Goal: Task Accomplishment & Management: Manage account settings

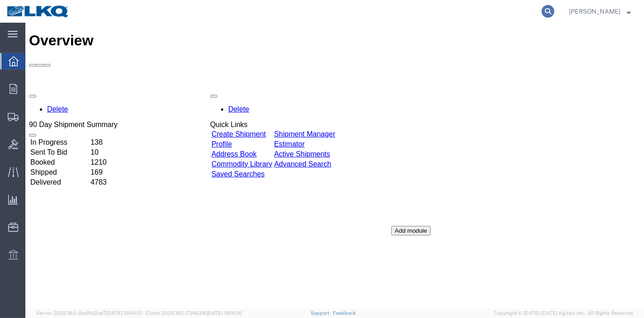
click at [553, 11] on icon at bounding box center [548, 11] width 13 height 13
click at [515, 12] on input "search" at bounding box center [404, 11] width 276 height 22
paste input "56232224"
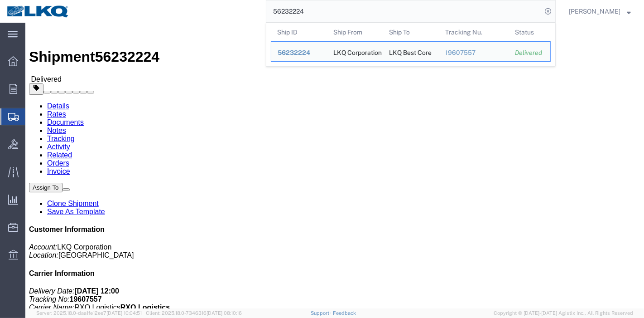
drag, startPoint x: 189, startPoint y: -11, endPoint x: 115, endPoint y: -11, distance: 73.9
click at [115, 0] on html "main_menu Created with Sketch. Collapse Menu Overview Orders Order Manager Crea…" at bounding box center [322, 159] width 644 height 318
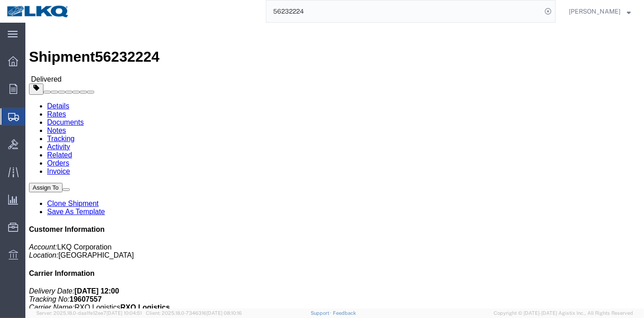
paste input "1886"
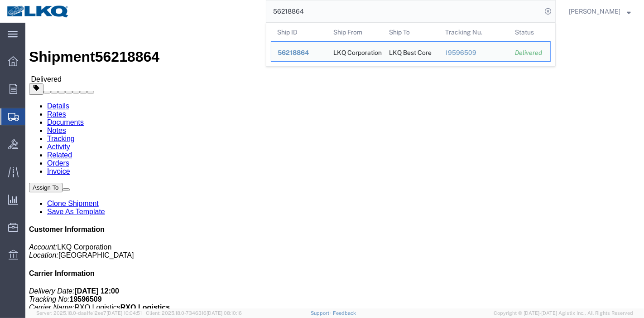
drag, startPoint x: 145, startPoint y: -1, endPoint x: 569, endPoint y: 28, distance: 424.2
click at [95, 0] on html "main_menu Created with Sketch. Collapse Menu Overview Orders Order Manager Crea…" at bounding box center [322, 159] width 644 height 318
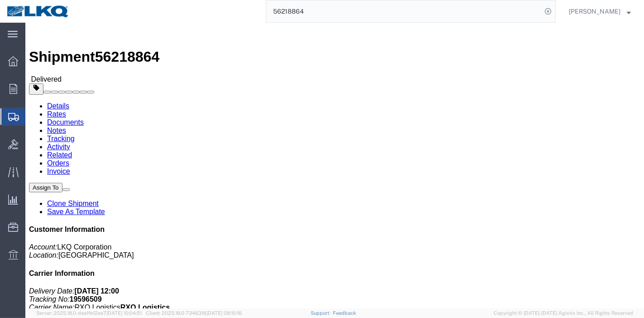
paste input "597821"
type input "56597821"
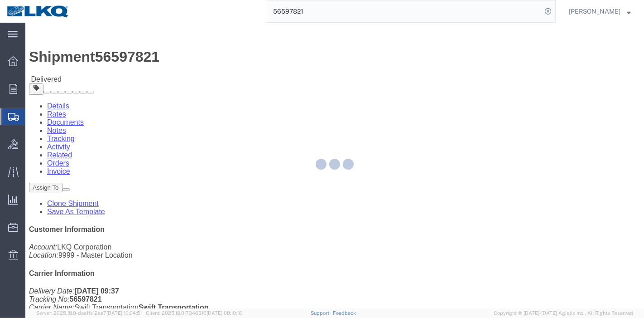
click at [89, 55] on div at bounding box center [334, 165] width 619 height 285
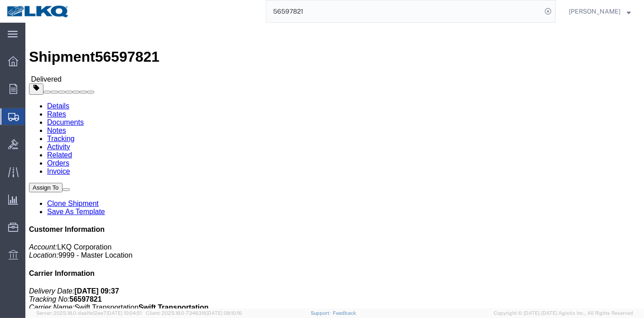
click link "Rates"
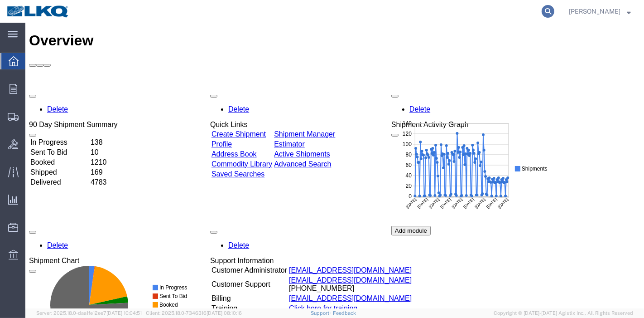
click at [549, 5] on icon at bounding box center [548, 11] width 13 height 13
click at [509, 7] on input "search" at bounding box center [404, 11] width 276 height 22
click at [480, 11] on input "search" at bounding box center [404, 11] width 276 height 22
paste input "56578452"
type input "56578452"
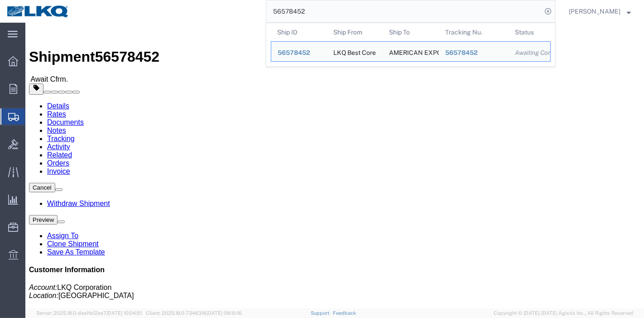
click link "Tracking"
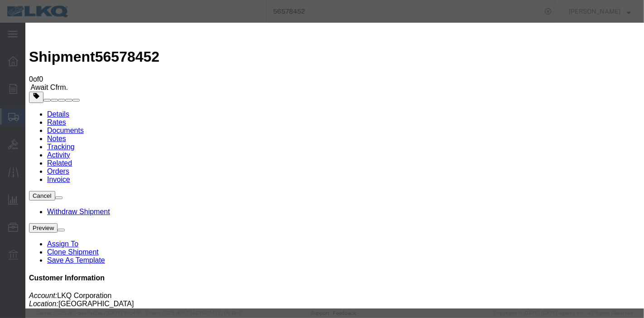
type input "[DATE]"
type input "1:00 AM"
select select "DELIVRED"
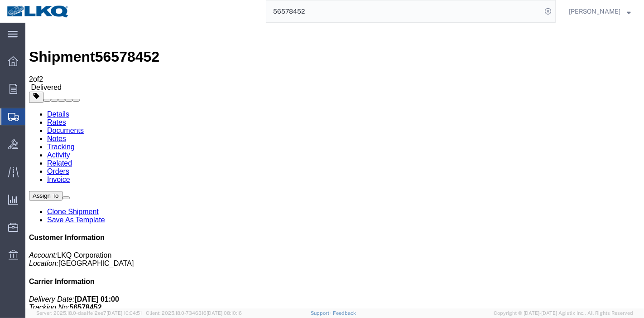
click at [66, 118] on link "Rates" at bounding box center [56, 122] width 19 height 8
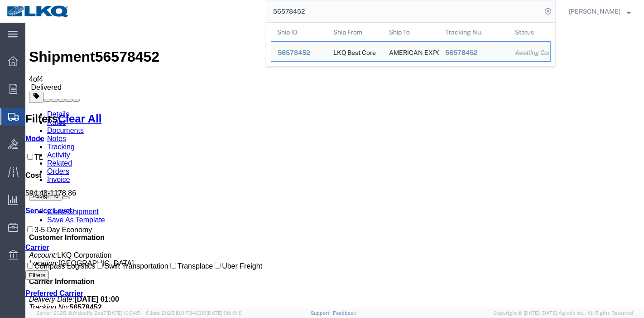
drag, startPoint x: 333, startPoint y: 7, endPoint x: 229, endPoint y: 5, distance: 104.2
click at [229, 5] on div "56578452 Ship ID Ship From Ship To Tracking Nu. Status Ship ID 56578452 Ship Fr…" at bounding box center [316, 11] width 480 height 23
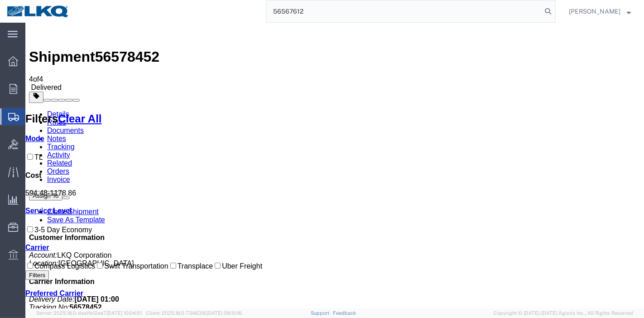
type input "56567612"
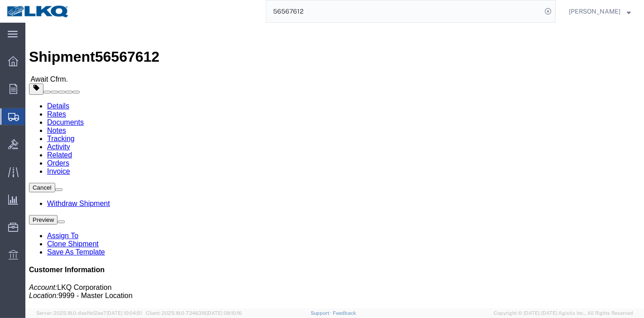
click link "Rates"
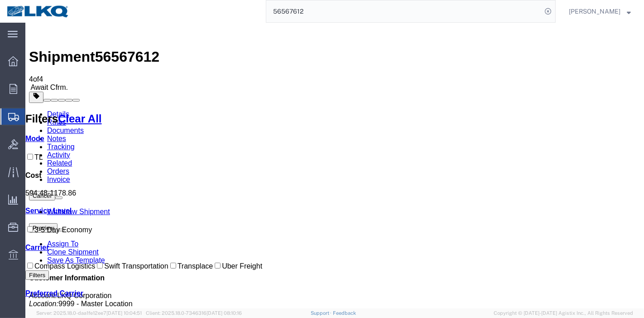
click at [74, 143] on link "Tracking" at bounding box center [61, 147] width 28 height 8
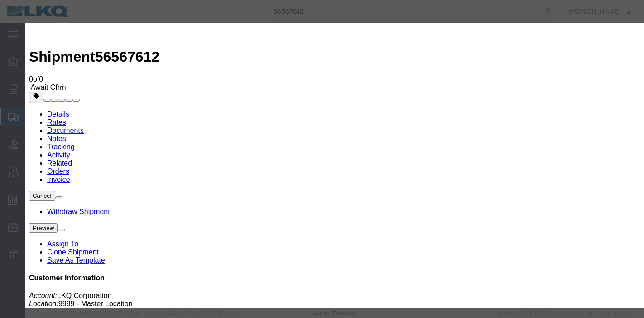
type input "[DATE]"
type input "1:00 AM"
select select "DELIVRED"
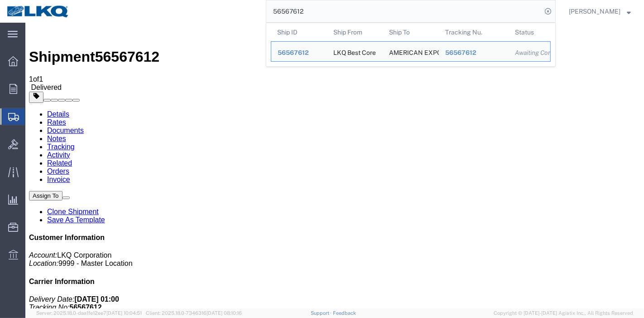
drag, startPoint x: 369, startPoint y: 9, endPoint x: 180, endPoint y: 9, distance: 189.0
click at [181, 9] on div "56567612 Ship ID Ship From Ship To Tracking Nu. Status Ship ID 56567612 Ship Fr…" at bounding box center [316, 11] width 480 height 23
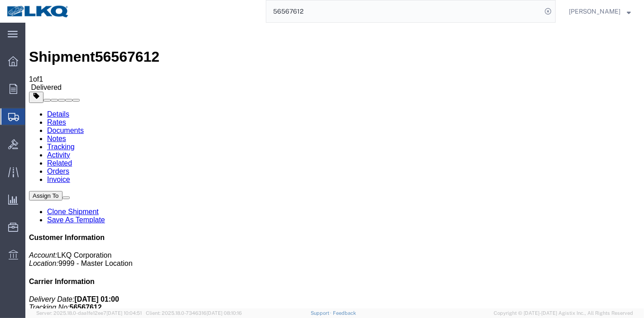
paste input "246870"
type input "56246870"
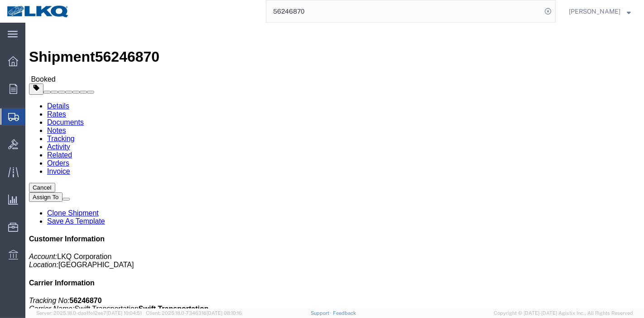
click link "Tracking"
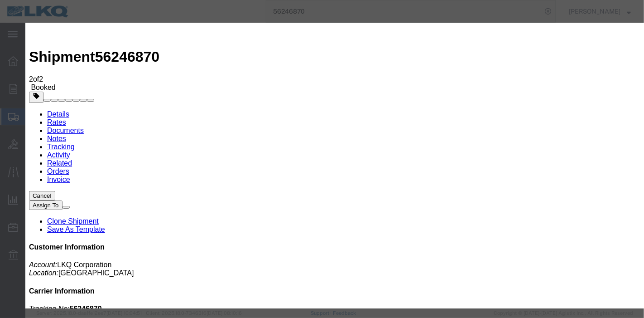
type input "[DATE]"
type input "1:00 AM"
select select "DELIVRED"
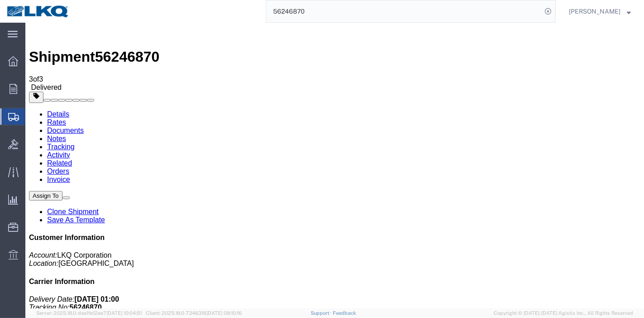
drag, startPoint x: 336, startPoint y: 5, endPoint x: 105, endPoint y: -5, distance: 231.7
click at [105, 0] on html "main_menu Created with Sketch. Collapse Menu Overview Orders Order Manager Crea…" at bounding box center [322, 159] width 644 height 318
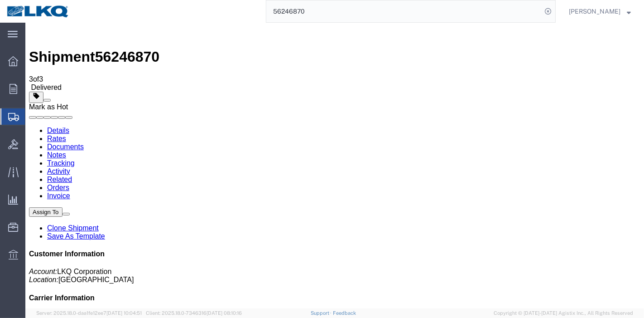
paste input "571989"
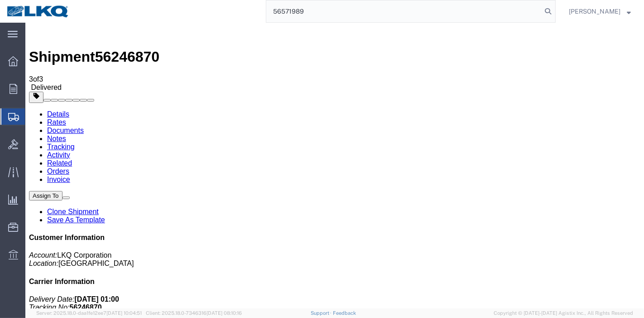
type input "56571989"
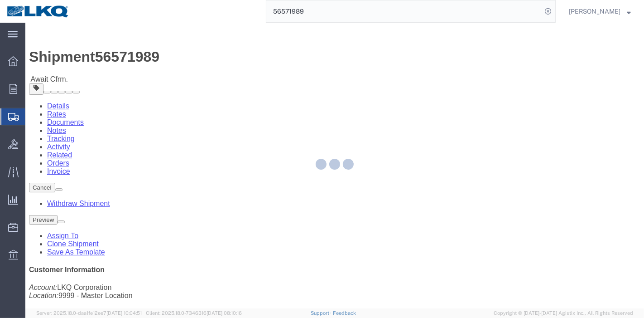
click at [202, 55] on div at bounding box center [334, 165] width 619 height 285
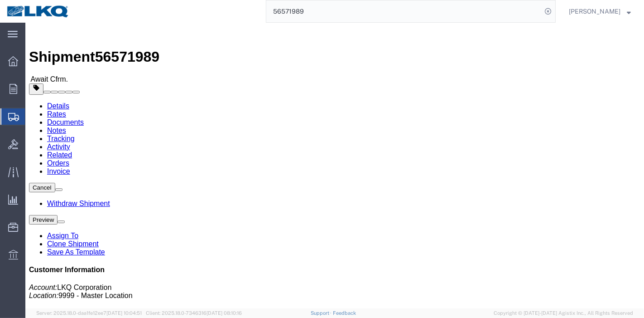
click link "Tracking"
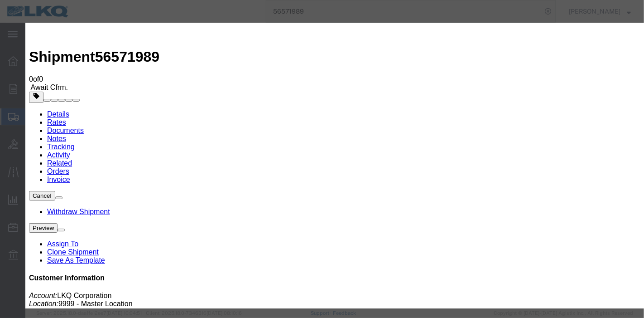
type input "[DATE]"
type input "1:00 AM"
select select "DELIVRED"
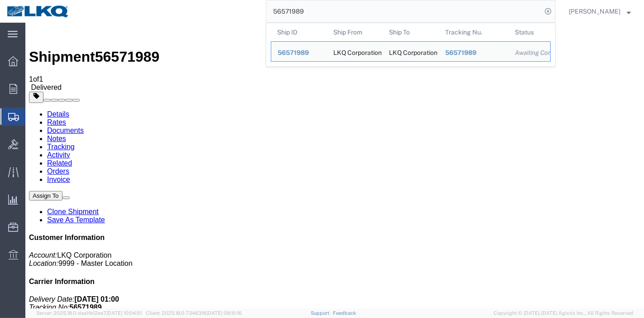
drag, startPoint x: 353, startPoint y: 7, endPoint x: 69, endPoint y: 2, distance: 283.2
click at [64, 0] on nav "56571989 Ship ID Ship From Ship To Tracking Nu. Status Ship ID 56571989 Ship Fr…" at bounding box center [325, 11] width 638 height 23
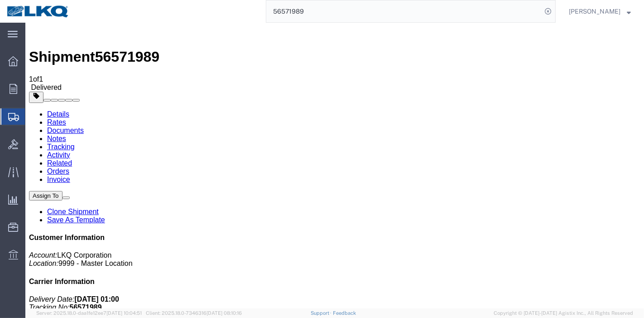
paste input "37098"
type input "56537098"
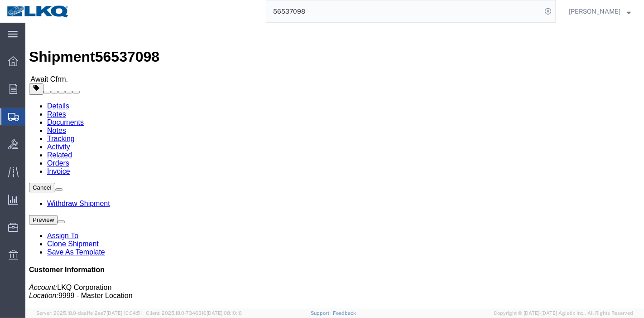
click link "Tracking"
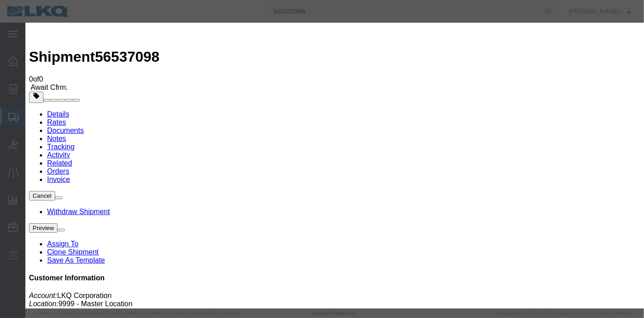
type input "[DATE]"
type input "1:00 AM"
select select "DELIVRED"
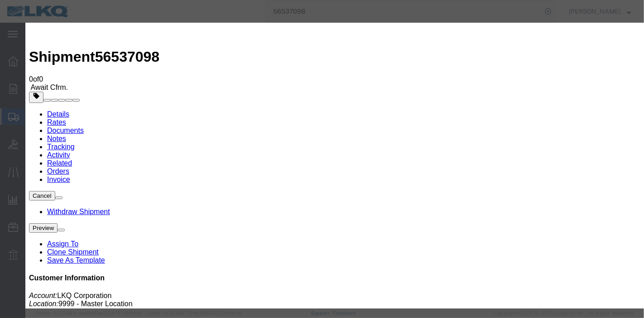
drag, startPoint x: 533, startPoint y: 254, endPoint x: 560, endPoint y: 276, distance: 34.7
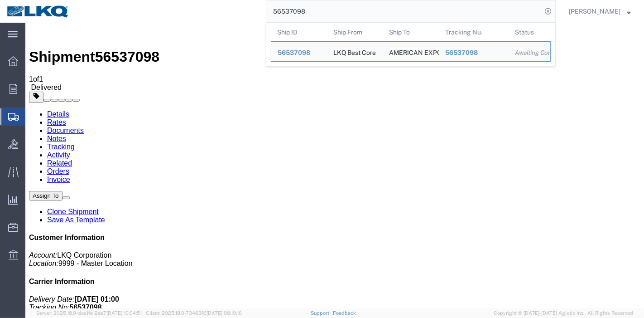
drag, startPoint x: 332, startPoint y: 10, endPoint x: 169, endPoint y: 15, distance: 162.7
click at [172, 10] on div "56537098 Ship ID Ship From Ship To Tracking Nu. Status Ship ID 56537098 Ship Fr…" at bounding box center [316, 11] width 480 height 23
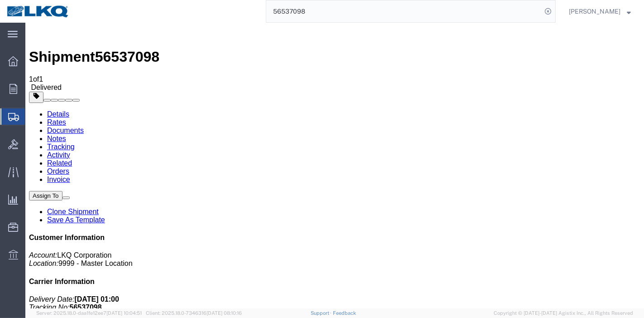
paste input "79471"
type input "56579471"
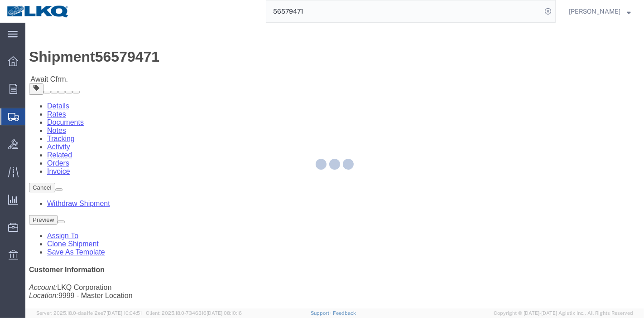
click at [193, 57] on div at bounding box center [334, 165] width 619 height 285
click at [193, 58] on div at bounding box center [334, 165] width 619 height 285
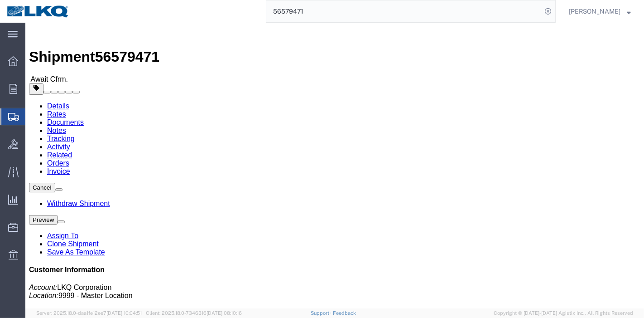
click link "Tracking"
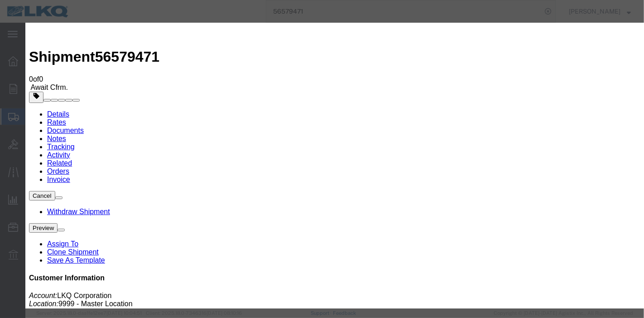
type input "[DATE]"
type input "1:00 AM"
select select "DELIVRED"
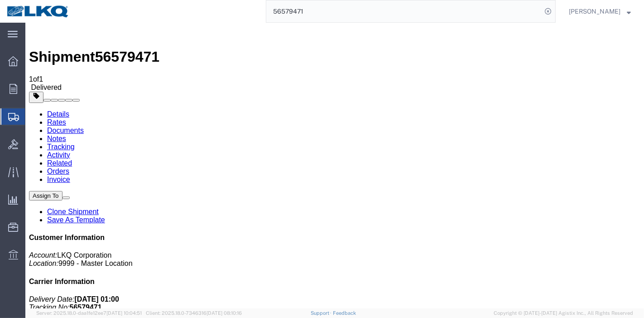
drag, startPoint x: 313, startPoint y: 9, endPoint x: 204, endPoint y: 9, distance: 109.2
click at [206, 9] on div "56579471" at bounding box center [316, 11] width 480 height 23
paste input "50875"
type input "56550875"
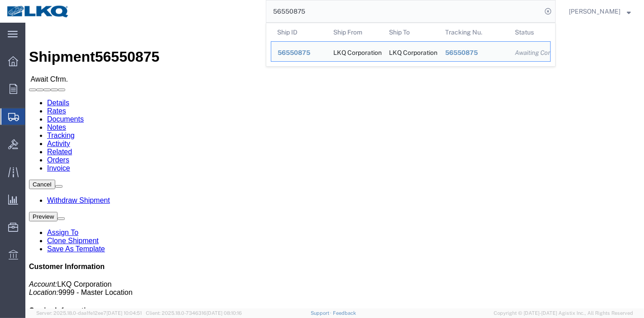
drag, startPoint x: 194, startPoint y: 88, endPoint x: 168, endPoint y: 34, distance: 60.8
click link "Tracking"
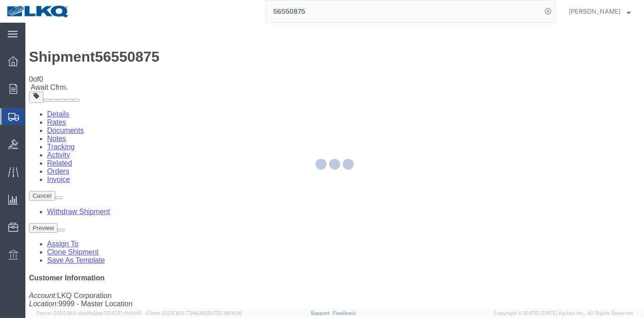
click at [428, 82] on div at bounding box center [334, 165] width 619 height 285
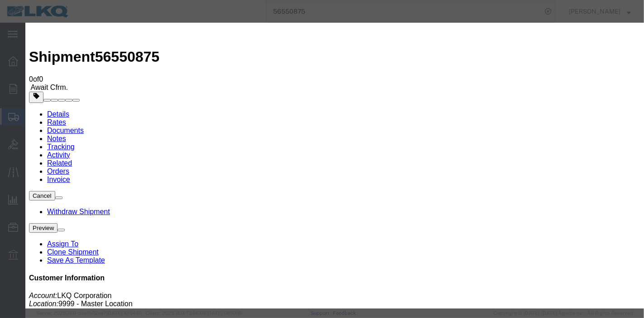
type input "[DATE]"
type input "1:00 AM"
select select "DELIVRED"
